Goal: Transaction & Acquisition: Purchase product/service

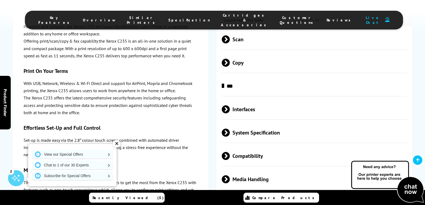
click at [246, 123] on span "System Specification" at bounding box center [315, 133] width 186 height 20
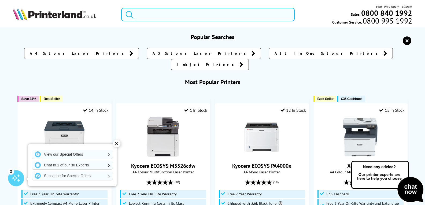
paste input "MFCL9630CDNRE1"
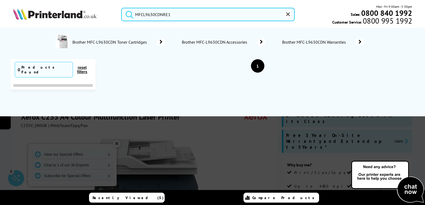
type input "MFCL9630CDNRE1"
click at [112, 43] on span "Brother MFC-L9630CDN Toner Cartridges" at bounding box center [110, 41] width 77 height 5
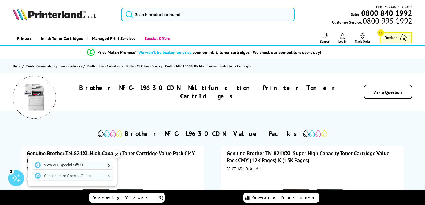
click at [36, 96] on img at bounding box center [34, 97] width 27 height 27
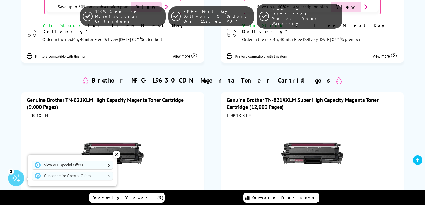
scroll to position [859, 0]
